Goal: Task Accomplishment & Management: Use online tool/utility

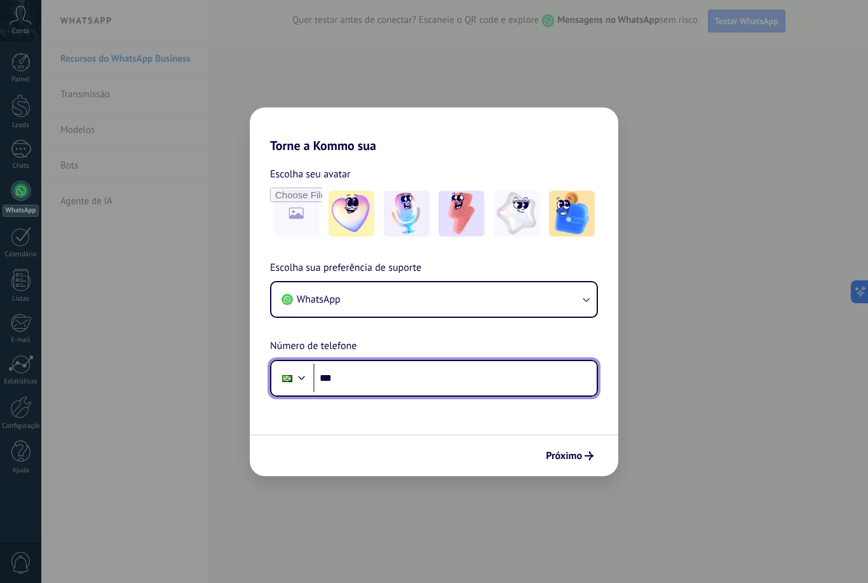
click at [397, 377] on input "***" at bounding box center [454, 378] width 283 height 29
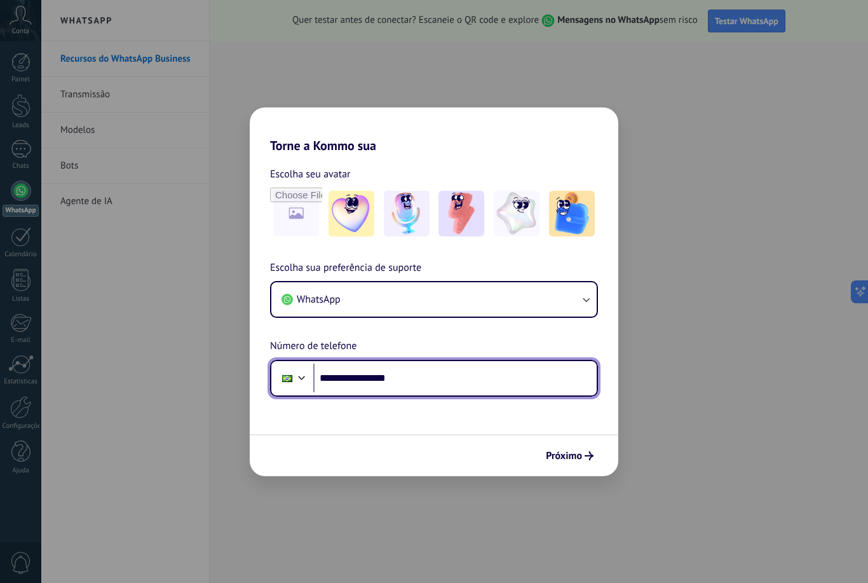
type input "**********"
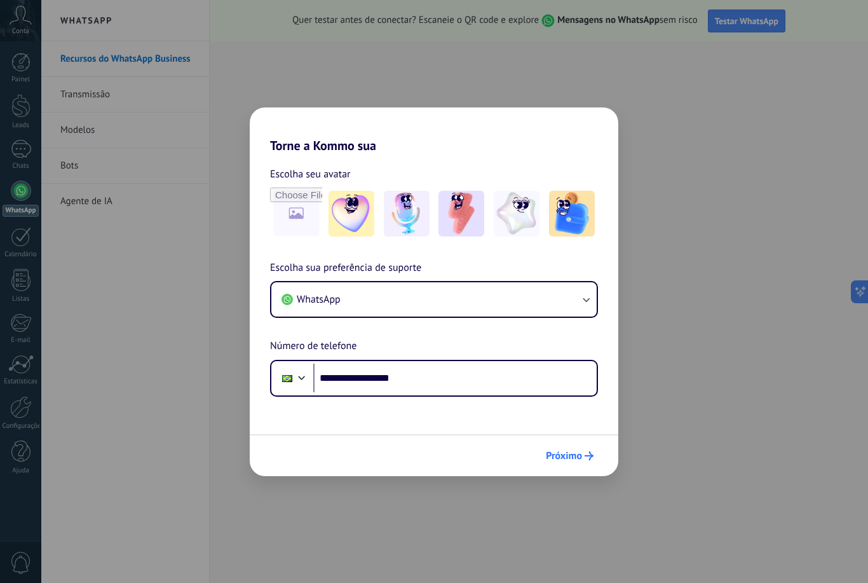
click at [584, 456] on span "Próximo" at bounding box center [570, 455] width 48 height 9
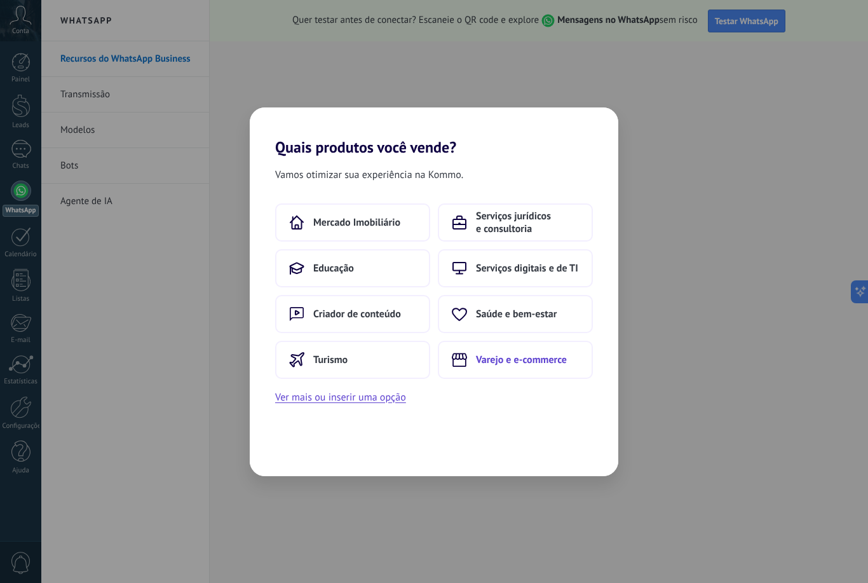
click at [528, 359] on span "Varejo e e-commerce" at bounding box center [521, 359] width 91 height 13
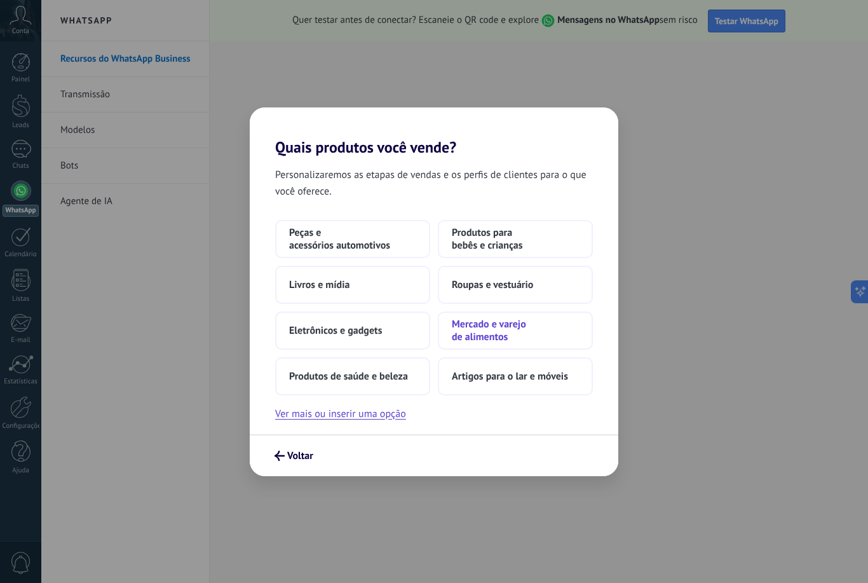
click at [504, 341] on span "Mercado e varejo de alimentos" at bounding box center [515, 330] width 127 height 25
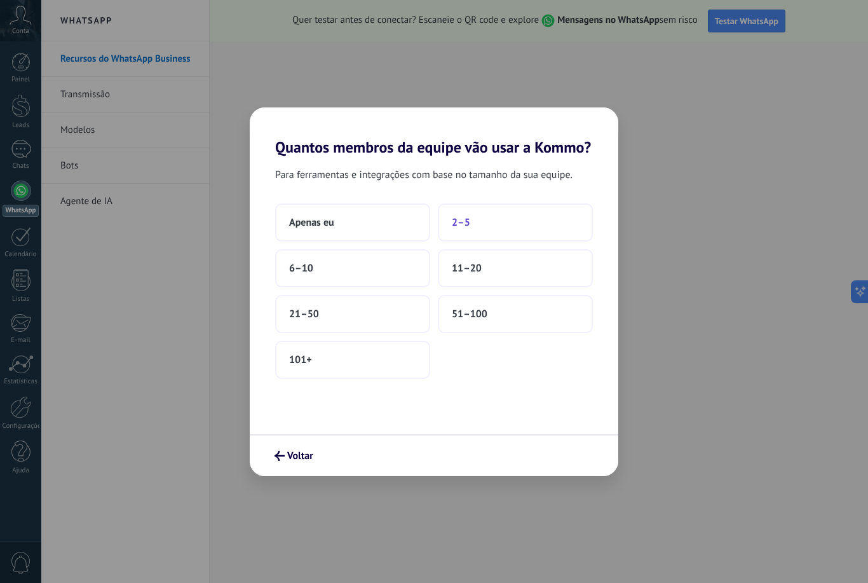
click at [475, 228] on button "2–5" at bounding box center [515, 222] width 155 height 38
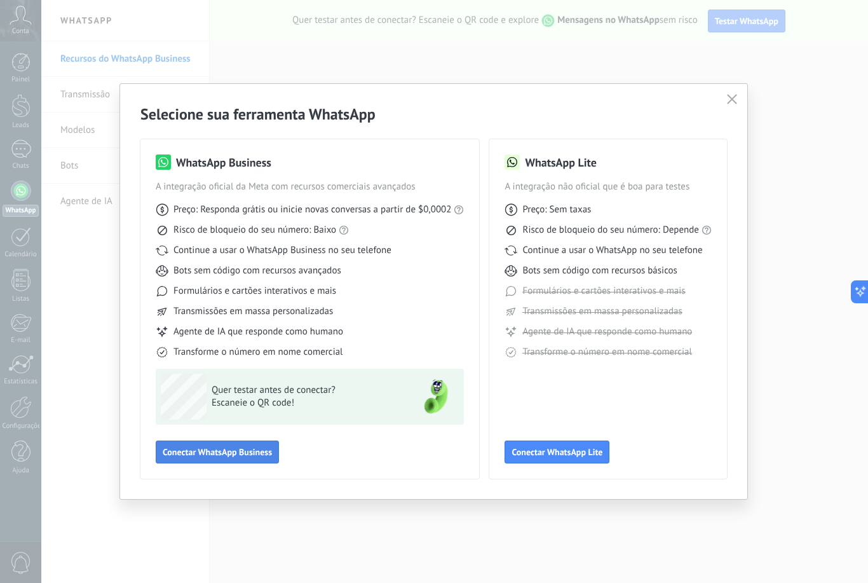
click at [235, 454] on span "Conectar WhatsApp Business" at bounding box center [217, 451] width 109 height 9
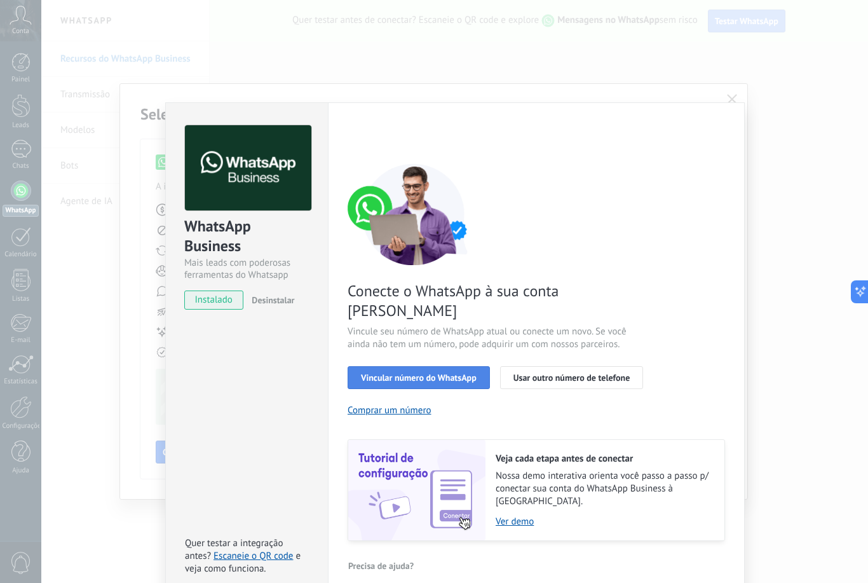
click at [414, 373] on span "Vincular número do WhatsApp" at bounding box center [419, 377] width 116 height 9
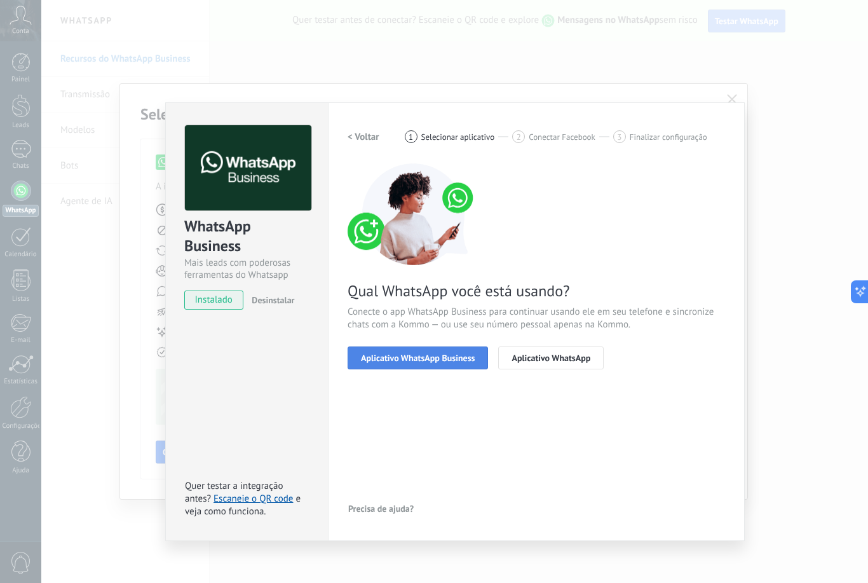
click at [475, 355] on html ".abccls-1,.abccls-2{fill-rule:evenodd}.abccls-2{fill:#fff} .abfcls-1{fill:none}…" at bounding box center [434, 291] width 868 height 583
click at [475, 355] on button "Aplicativo WhatsApp Business" at bounding box center [418, 357] width 140 height 23
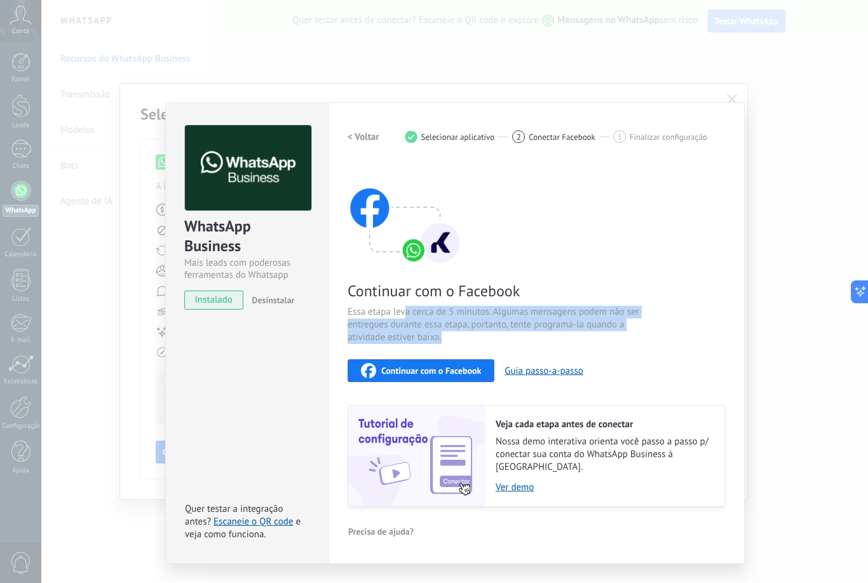
drag, startPoint x: 405, startPoint y: 309, endPoint x: 473, endPoint y: 336, distance: 73.1
click at [473, 336] on span "Essa etapa leva cerca de 5 minutos. Algumas mensagens podem não ser entregues d…" at bounding box center [499, 325] width 303 height 38
